Goal: Information Seeking & Learning: Learn about a topic

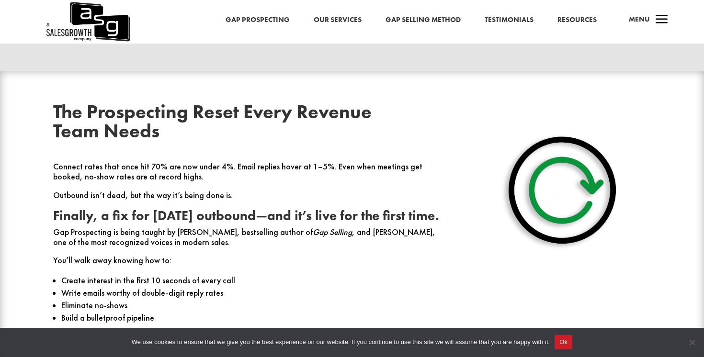
scroll to position [318, 0]
click at [265, 21] on link "Gap Prospecting" at bounding box center [257, 20] width 64 height 12
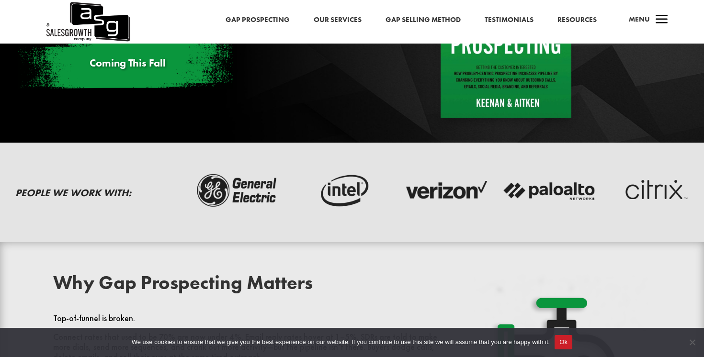
scroll to position [150, 0]
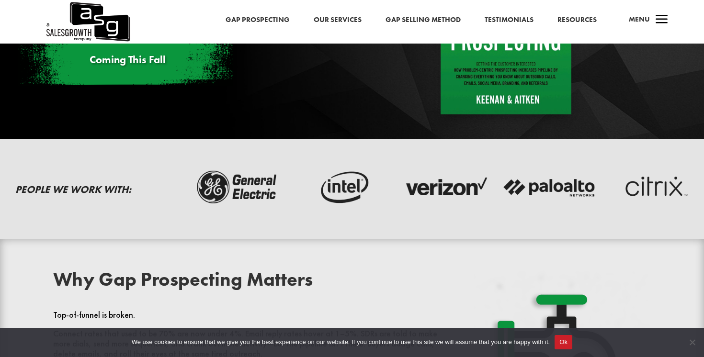
click at [572, 339] on button "Ok" at bounding box center [563, 342] width 18 height 14
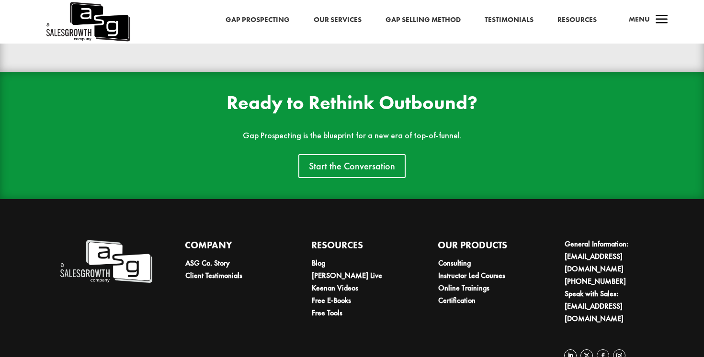
scroll to position [2117, 0]
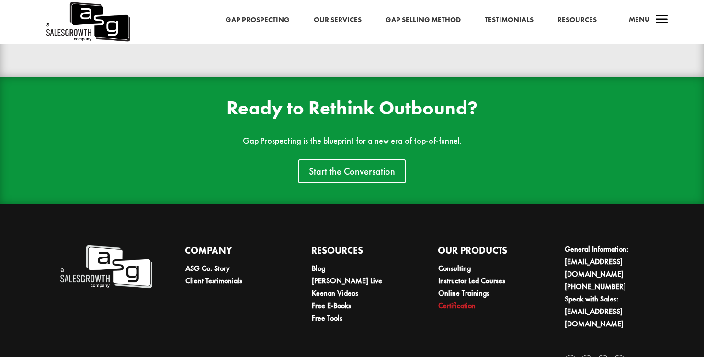
click at [450, 305] on link "Certification" at bounding box center [456, 306] width 37 height 10
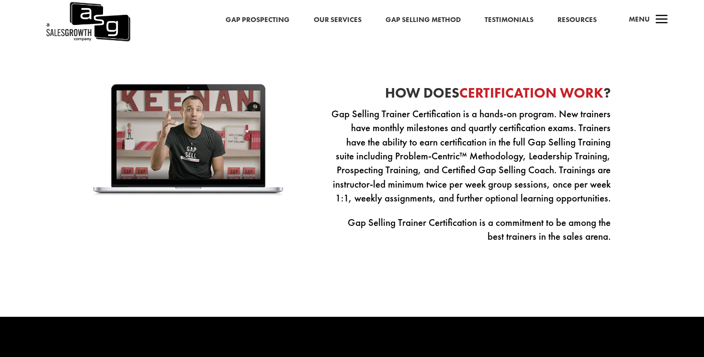
scroll to position [991, 0]
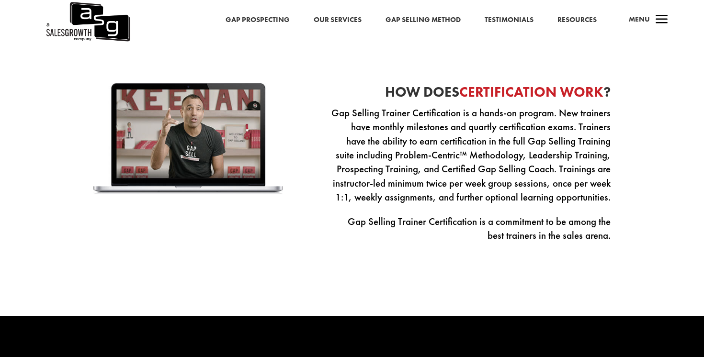
click at [308, 158] on div "How Does Certification work ? Gap Selling Trainer Certification is a hands-on p…" at bounding box center [351, 165] width 517 height 190
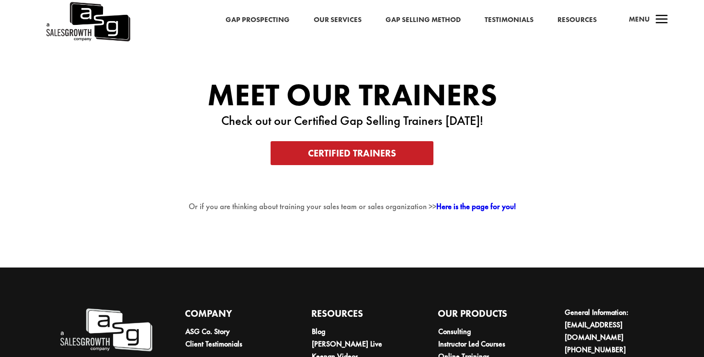
scroll to position [1685, 0]
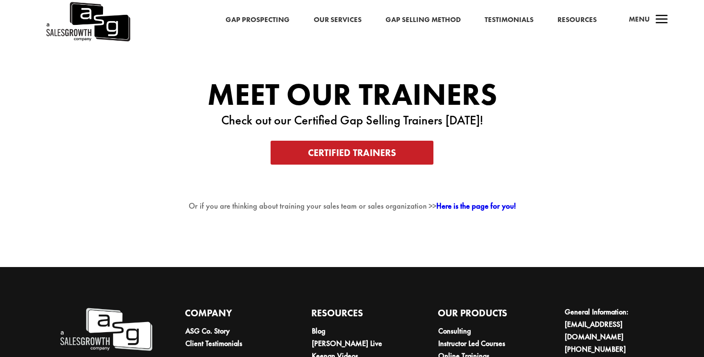
click at [324, 95] on h4 "Meet Our Trainers" at bounding box center [351, 96] width 517 height 35
click at [395, 101] on h4 "Meet Our Trainers" at bounding box center [351, 96] width 517 height 35
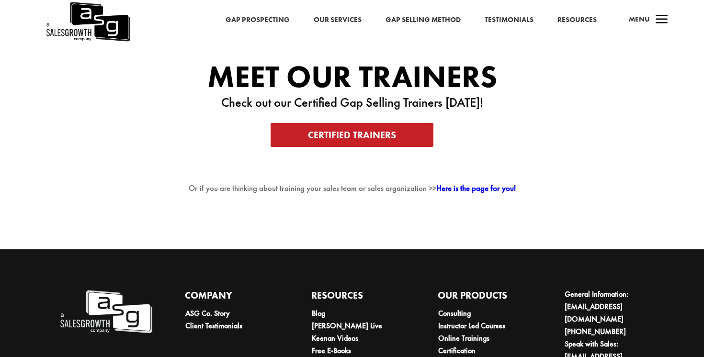
scroll to position [1697, 0]
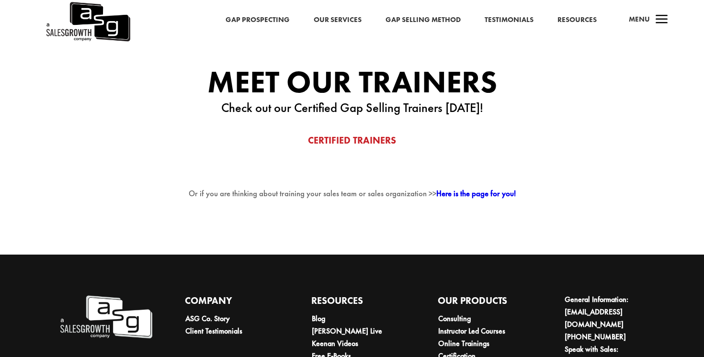
click at [343, 146] on link "Certified Trainers" at bounding box center [351, 140] width 162 height 24
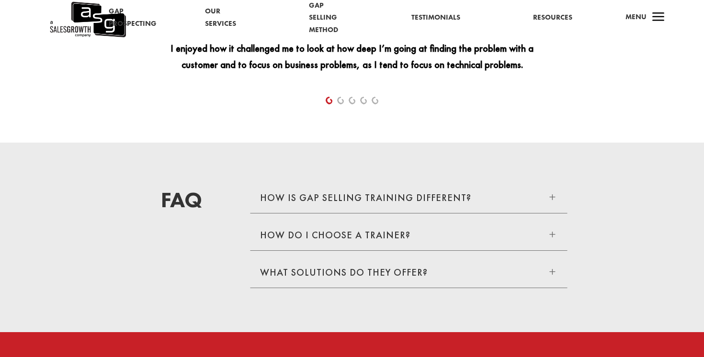
scroll to position [1533, 0]
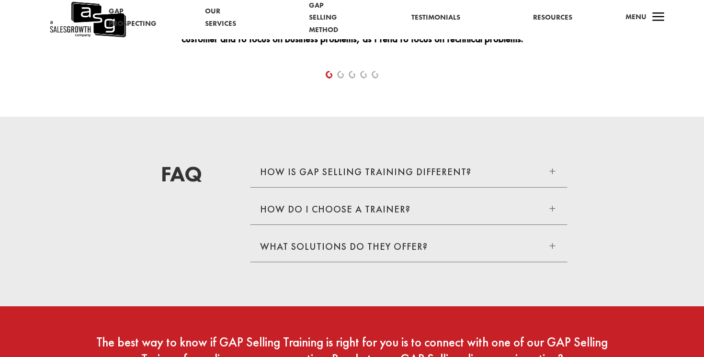
click at [381, 169] on h5 "How is GAP Selling training different?" at bounding box center [365, 172] width 211 height 10
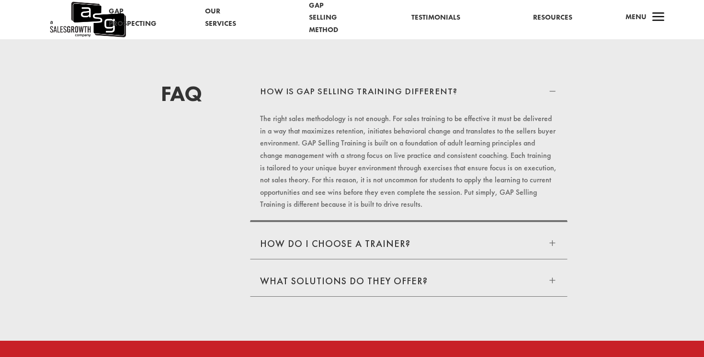
scroll to position [1615, 0]
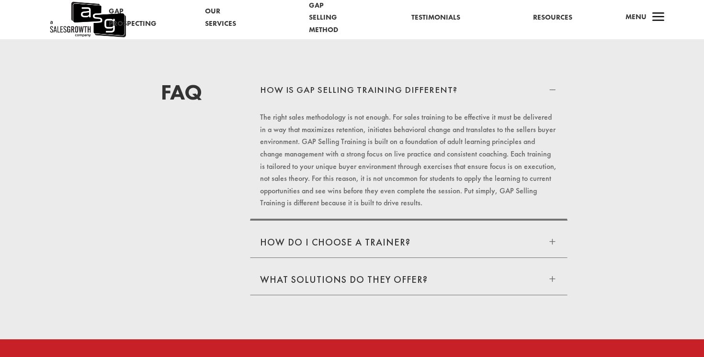
click at [313, 249] on div "How do I choose a trainer? K L Each GAP Selling Trainer has a unique back round…" at bounding box center [408, 242] width 317 height 32
click at [300, 245] on h5 "How do I choose a trainer?" at bounding box center [335, 242] width 150 height 10
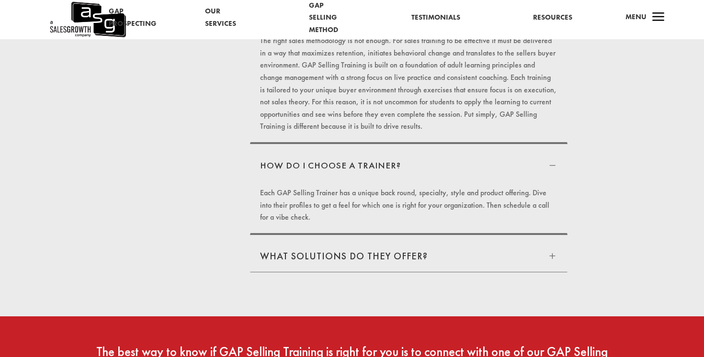
scroll to position [1700, 0]
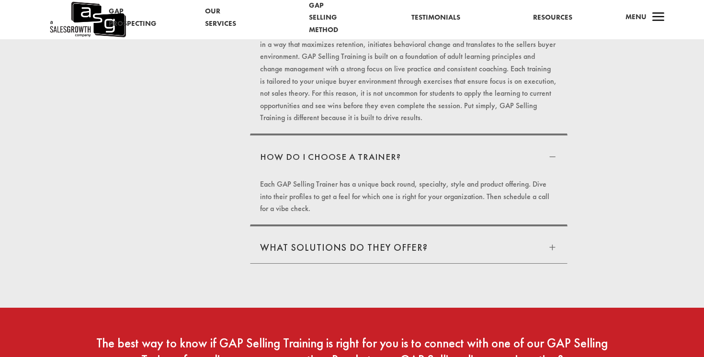
click at [305, 245] on h5 "What solutions do they offer?" at bounding box center [344, 248] width 168 height 10
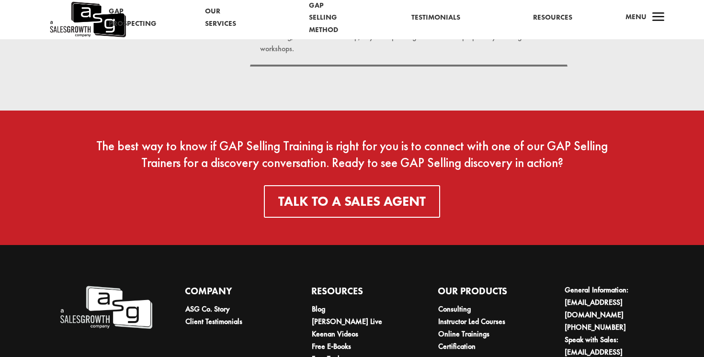
scroll to position [2029, 0]
